Goal: Task Accomplishment & Management: Use online tool/utility

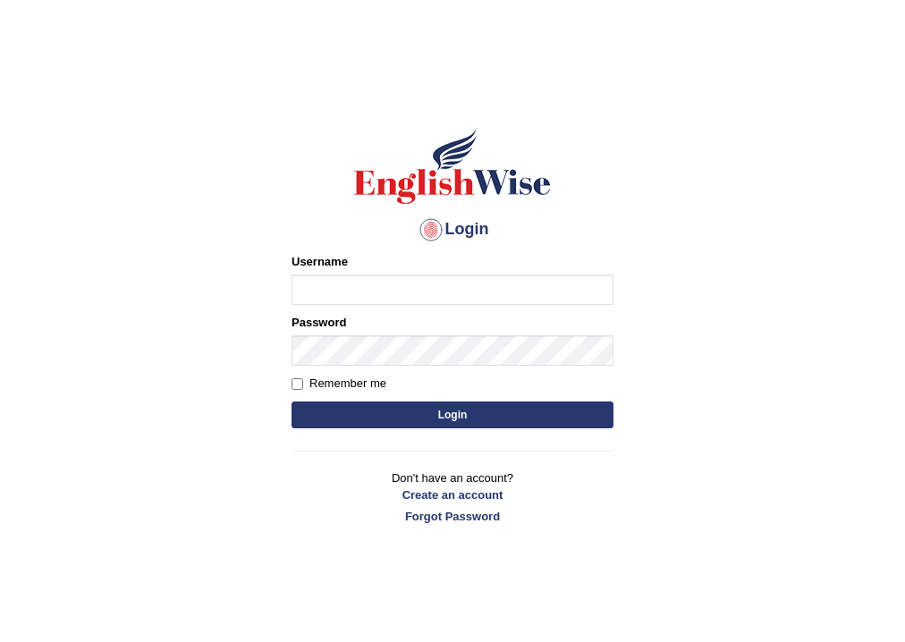
click at [415, 266] on div "Username" at bounding box center [452, 279] width 322 height 52
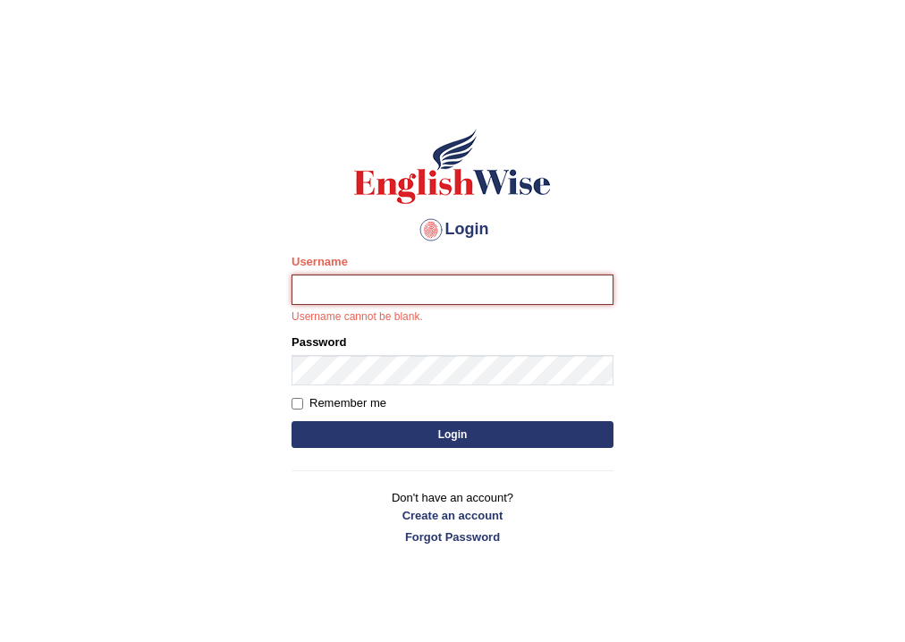
click at [421, 283] on input "Username" at bounding box center [452, 289] width 322 height 30
type input "jsantiago"
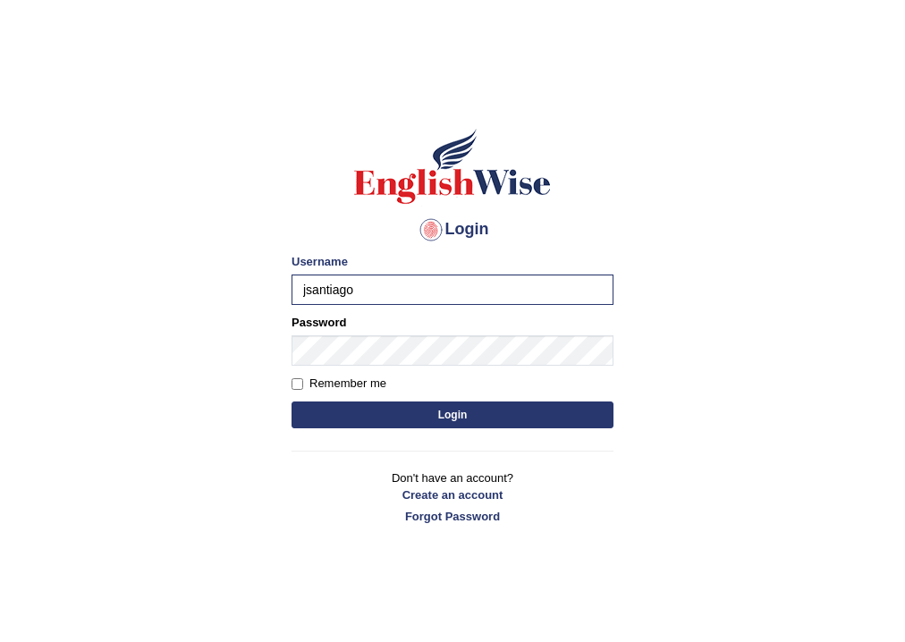
click at [393, 416] on button "Login" at bounding box center [452, 414] width 322 height 27
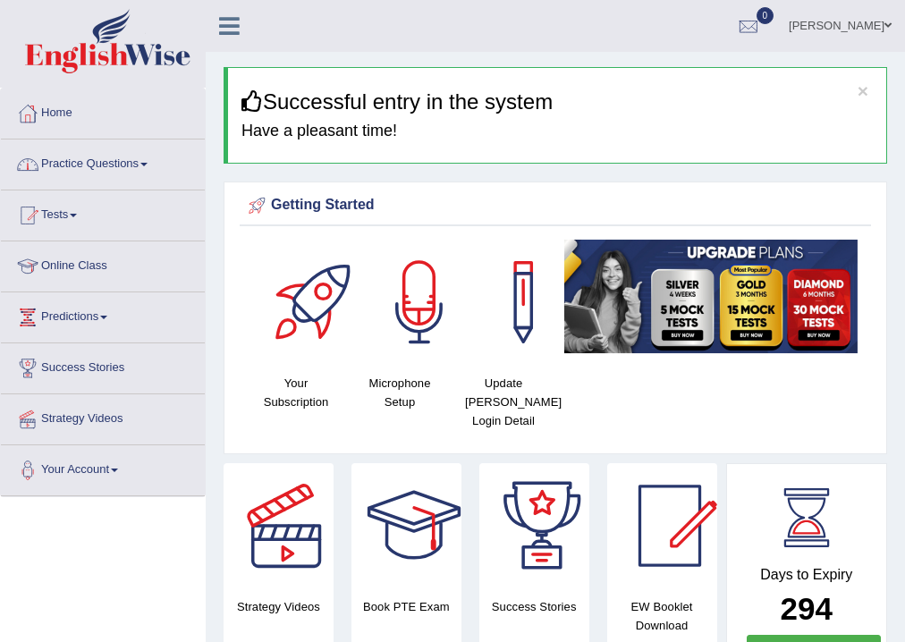
click at [117, 164] on link "Practice Questions" at bounding box center [103, 161] width 204 height 45
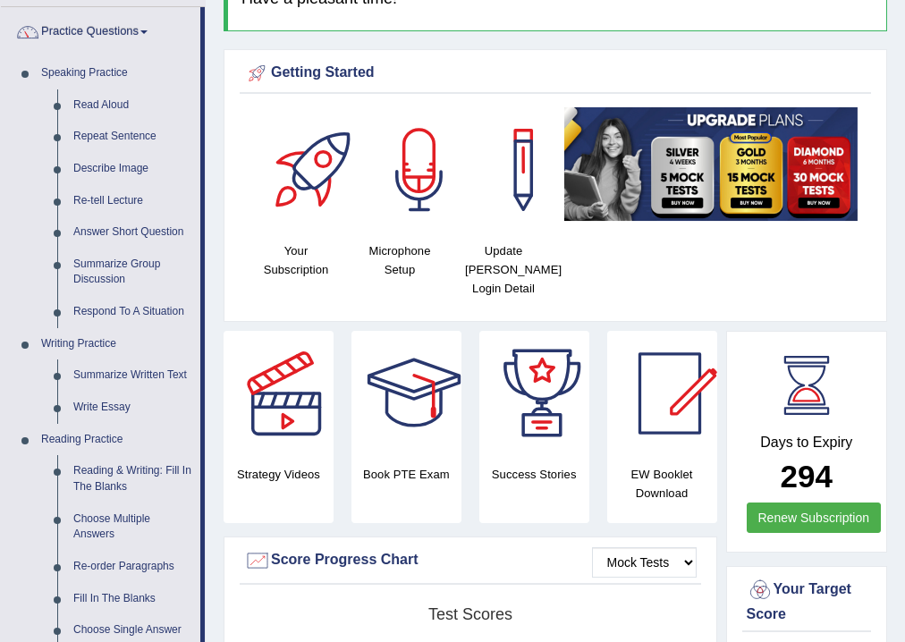
scroll to position [99, 0]
